Goal: Browse casually

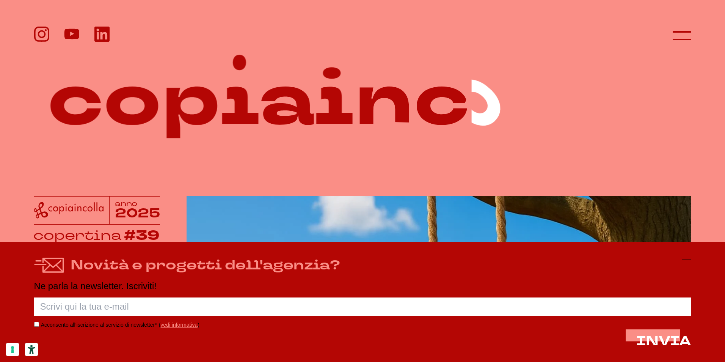
click at [685, 261] on icon at bounding box center [685, 259] width 9 height 9
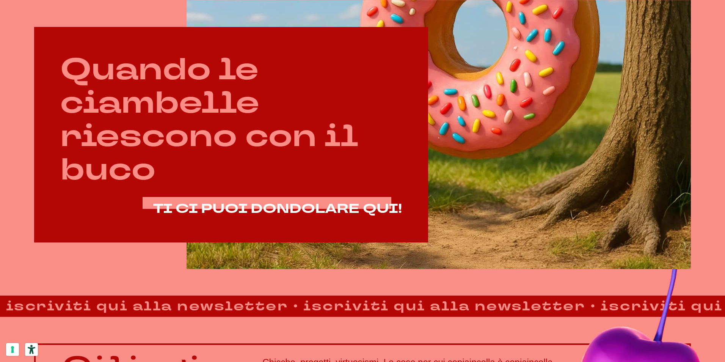
scroll to position [493, 0]
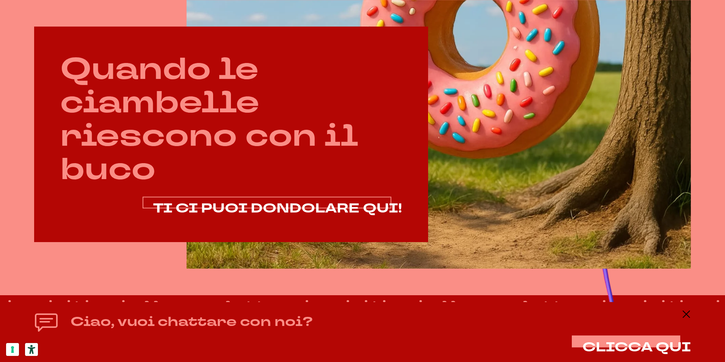
click at [293, 211] on span "TI CI PUOI DONDOLARE QUI!" at bounding box center [277, 208] width 249 height 18
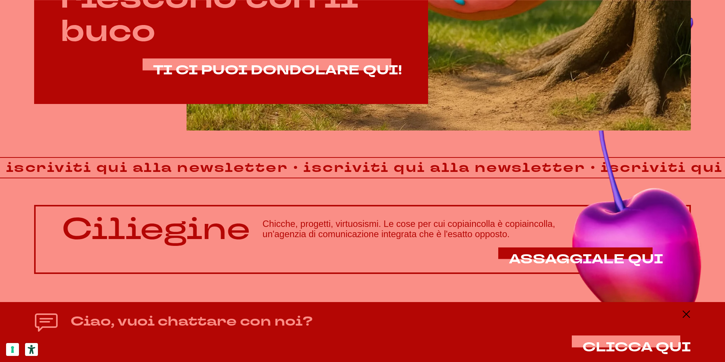
scroll to position [631, 0]
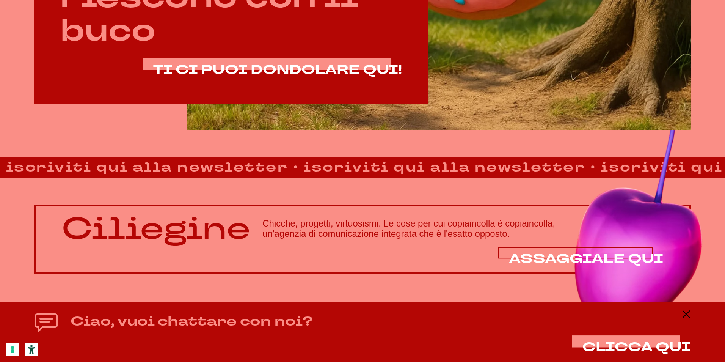
click at [574, 251] on span "ASSAGGIALE QUI" at bounding box center [586, 258] width 154 height 18
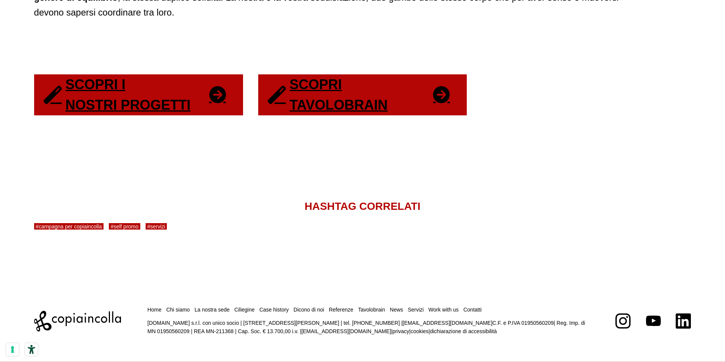
scroll to position [1618, 0]
